Goal: Information Seeking & Learning: Learn about a topic

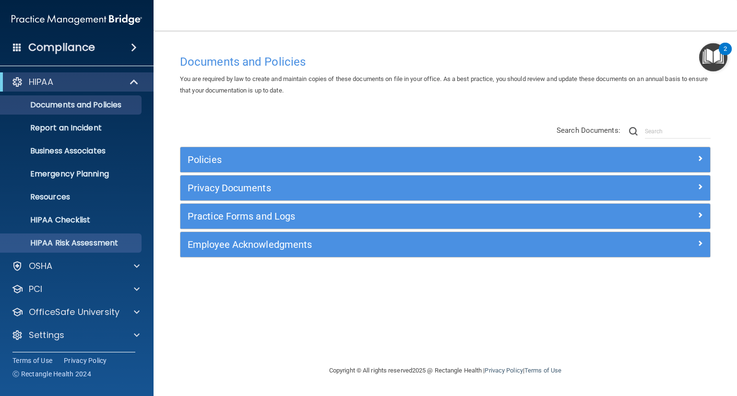
scroll to position [2, 0]
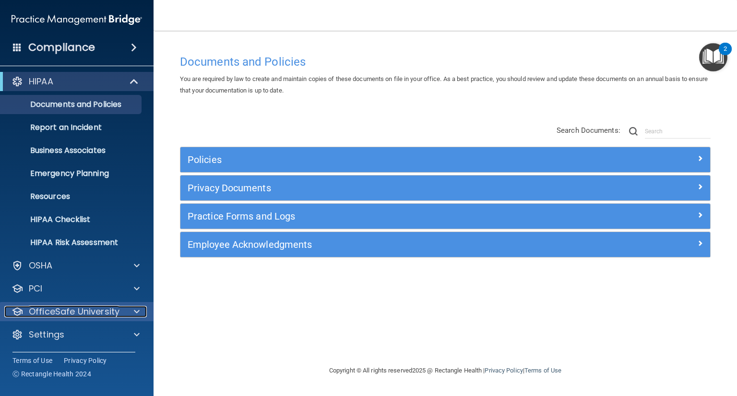
click at [94, 309] on p "OfficeSafe University" at bounding box center [74, 312] width 91 height 12
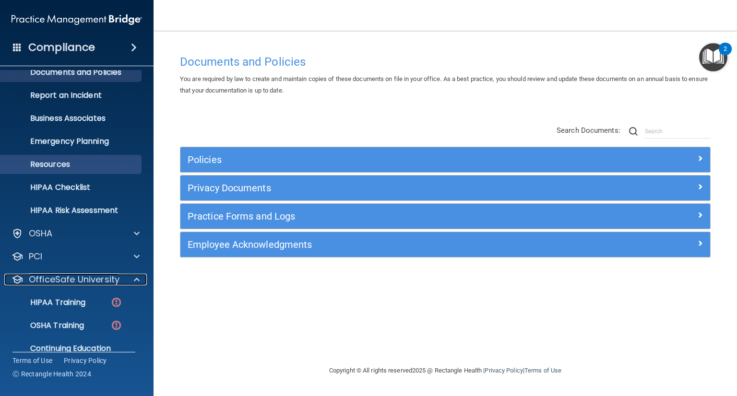
scroll to position [71, 0]
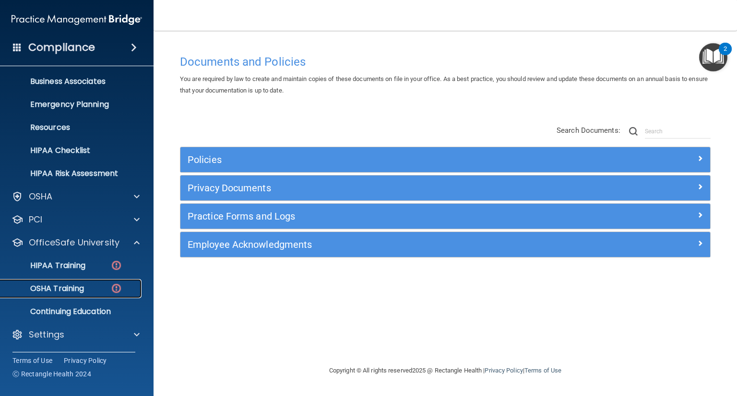
click at [93, 285] on div "OSHA Training" at bounding box center [71, 289] width 131 height 10
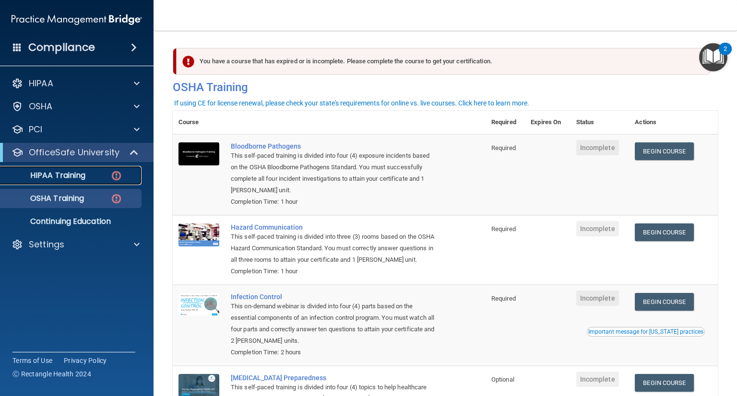
click at [61, 168] on link "HIPAA Training" at bounding box center [65, 175] width 151 height 19
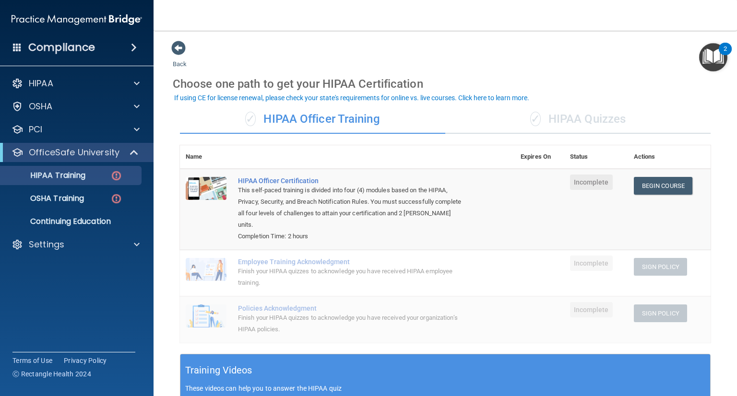
click at [586, 119] on div "✓ HIPAA Quizzes" at bounding box center [577, 119] width 265 height 29
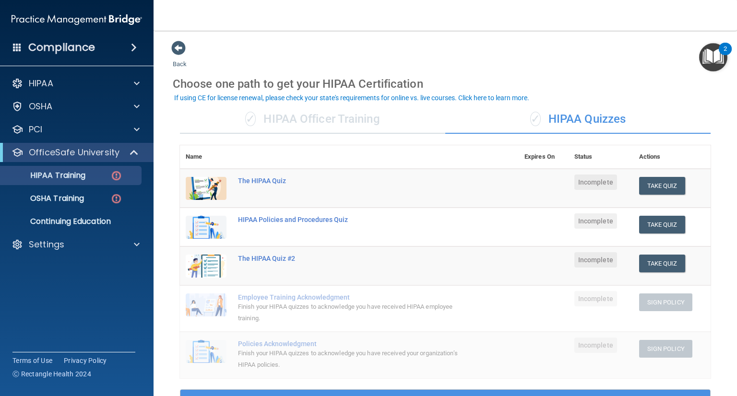
click at [293, 122] on div "✓ HIPAA Officer Training" at bounding box center [312, 119] width 265 height 29
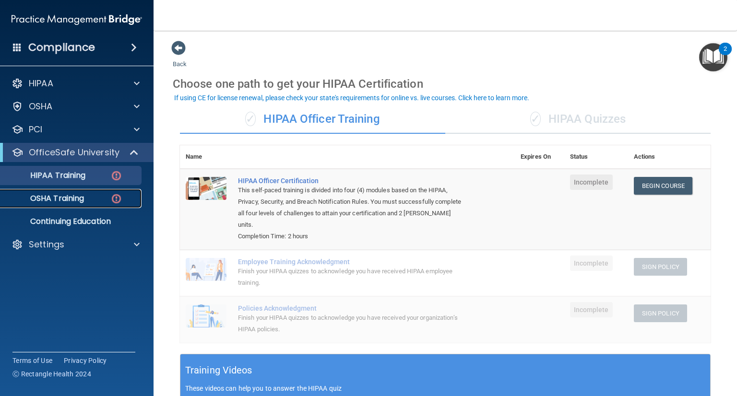
click at [60, 198] on p "OSHA Training" at bounding box center [45, 199] width 78 height 10
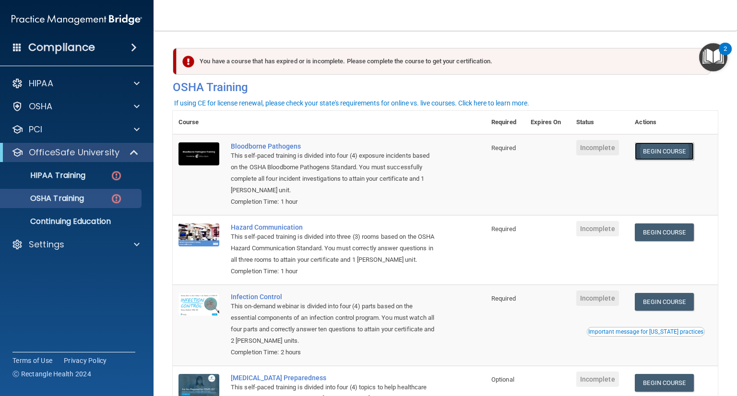
click at [651, 152] on link "Begin Course" at bounding box center [664, 151] width 59 height 18
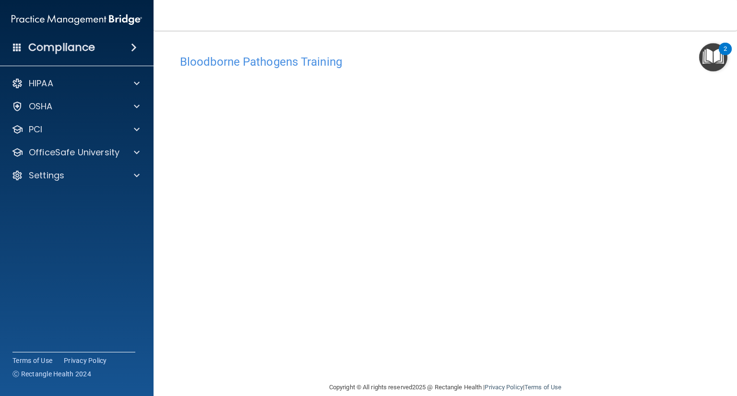
scroll to position [14, 0]
click at [95, 66] on div "Compliance HIPAA Documents and Policies Report an Incident Business Associates …" at bounding box center [76, 198] width 153 height 396
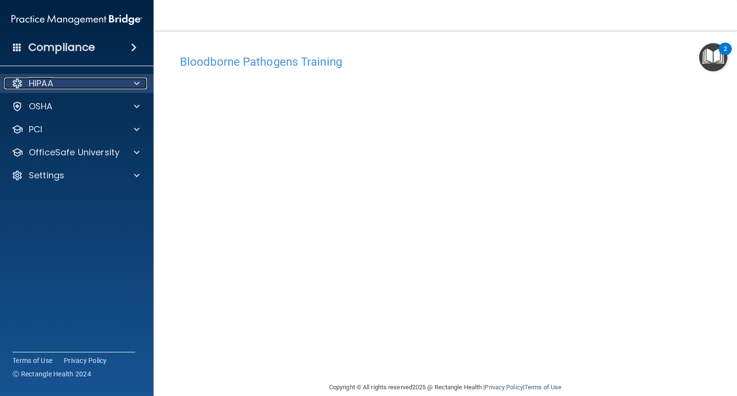
click at [45, 81] on p "HIPAA" at bounding box center [41, 84] width 24 height 12
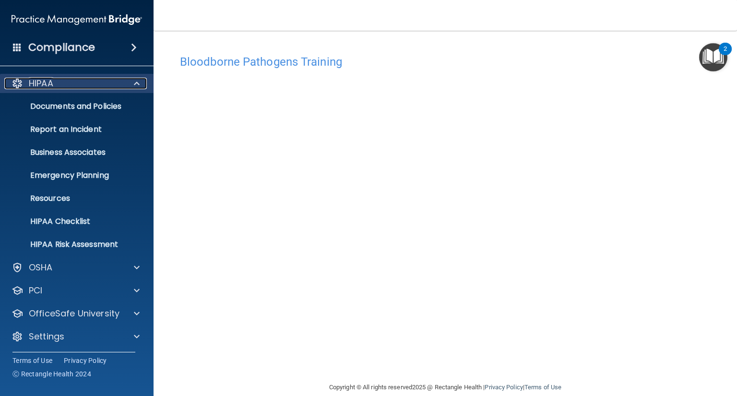
click at [138, 82] on span at bounding box center [137, 84] width 6 height 12
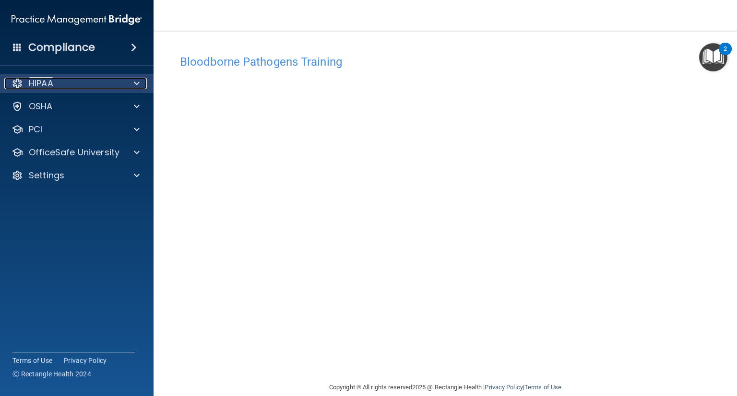
click at [138, 82] on span at bounding box center [137, 84] width 6 height 12
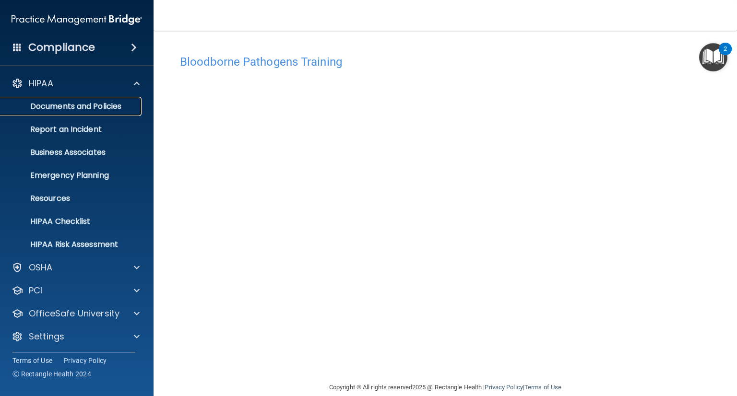
click at [102, 107] on p "Documents and Policies" at bounding box center [71, 107] width 131 height 10
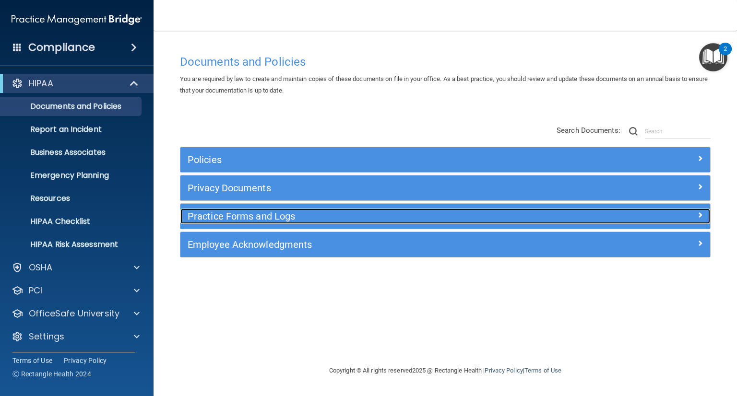
click at [224, 217] on h5 "Practice Forms and Logs" at bounding box center [379, 216] width 383 height 11
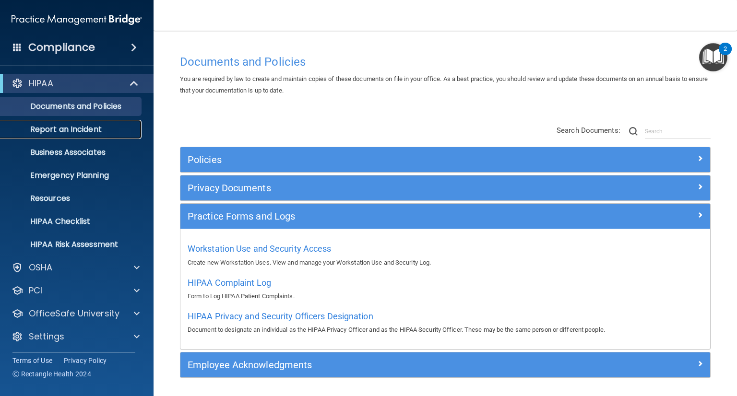
click at [77, 127] on p "Report an Incident" at bounding box center [71, 130] width 131 height 10
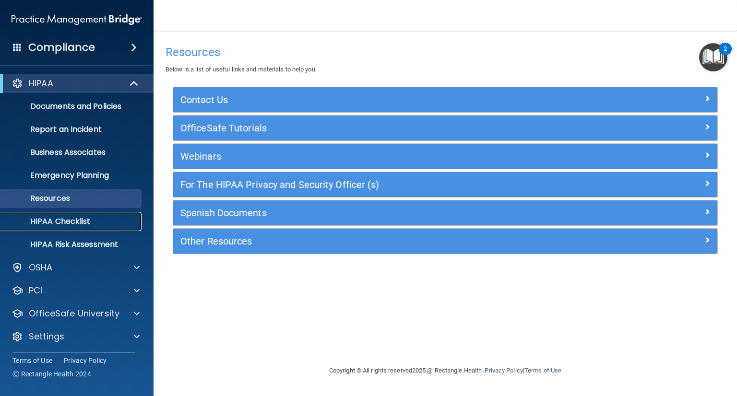
click at [74, 222] on p "HIPAA Checklist" at bounding box center [71, 222] width 131 height 10
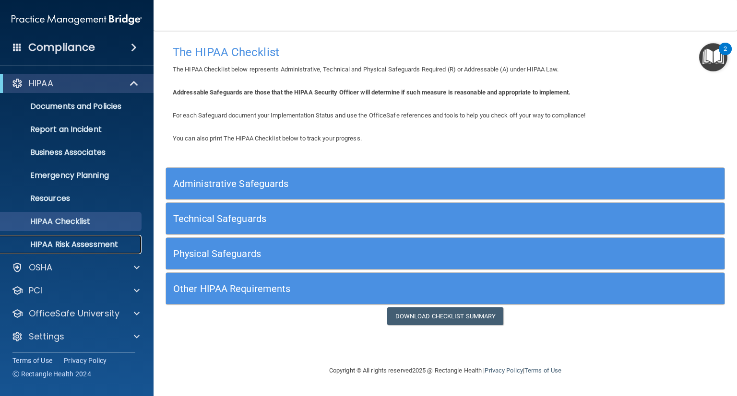
click at [71, 244] on p "HIPAA Risk Assessment" at bounding box center [71, 245] width 131 height 10
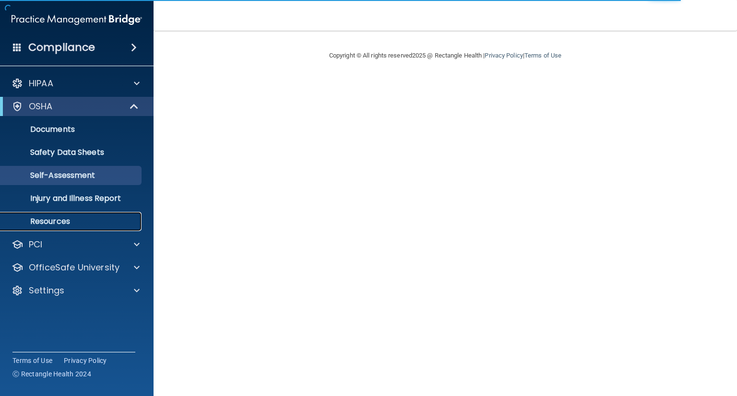
click at [59, 218] on p "Resources" at bounding box center [71, 222] width 131 height 10
